Goal: Understand process/instructions

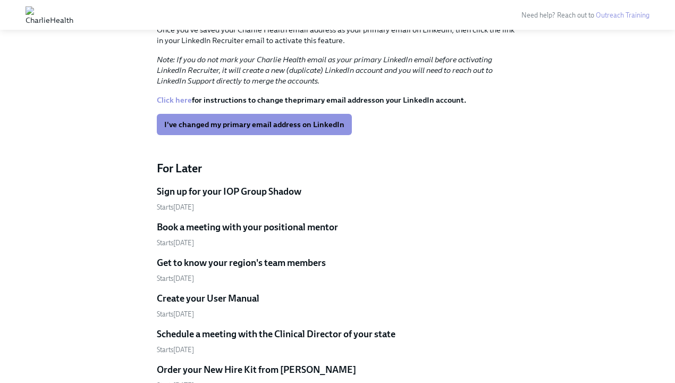
scroll to position [2439, 0]
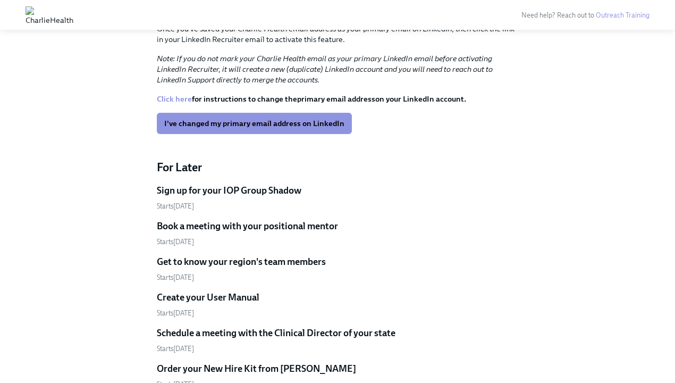
click at [175, 104] on link "Click here" at bounding box center [174, 99] width 35 height 10
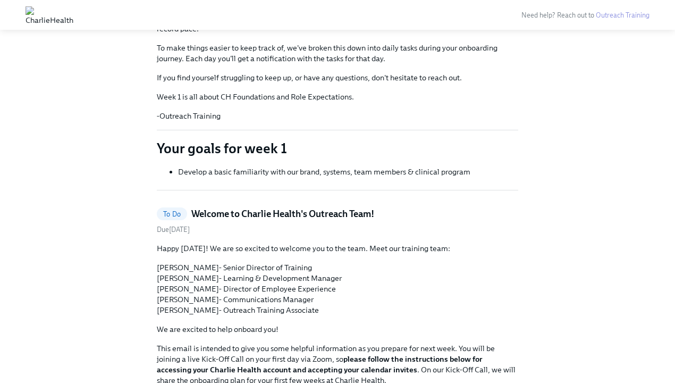
scroll to position [0, 0]
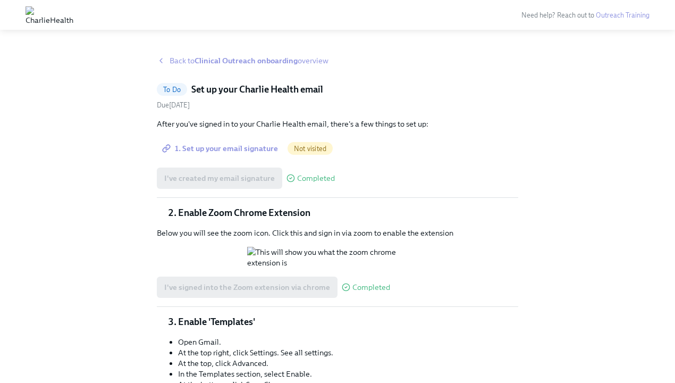
click at [251, 64] on strong "Clinical Outreach onboarding" at bounding box center [245, 61] width 103 height 10
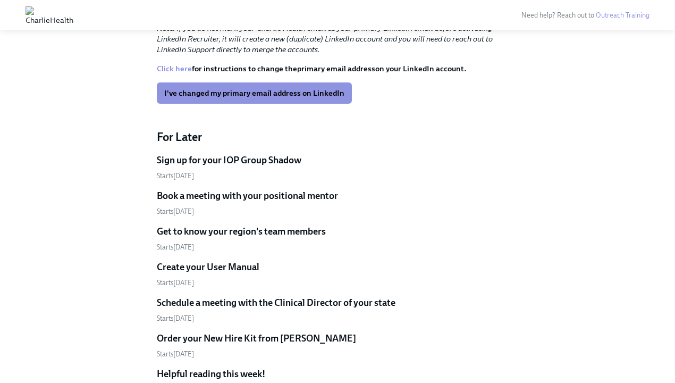
scroll to position [2470, 0]
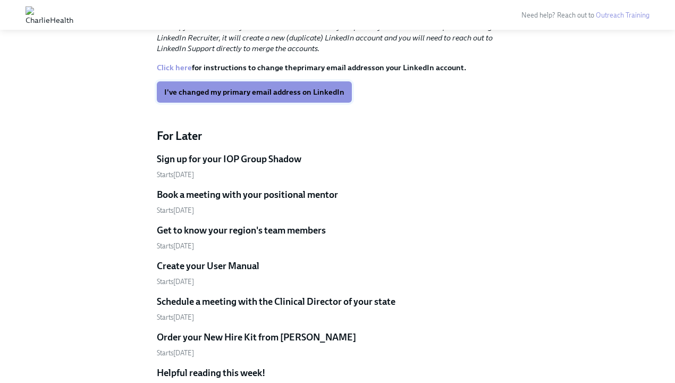
click at [299, 97] on span "I've changed my primary email address on LinkedIn" at bounding box center [254, 92] width 180 height 11
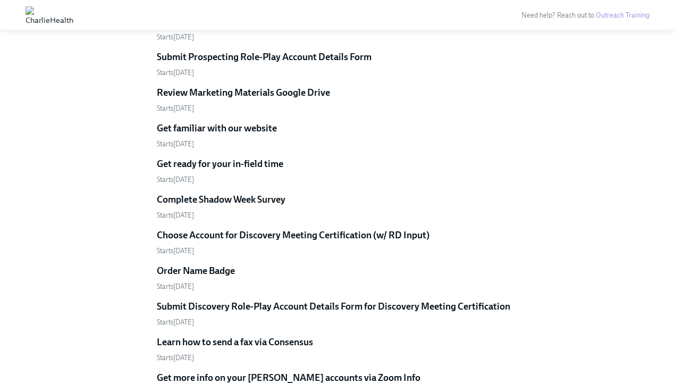
scroll to position [2799, 0]
